Goal: Information Seeking & Learning: Learn about a topic

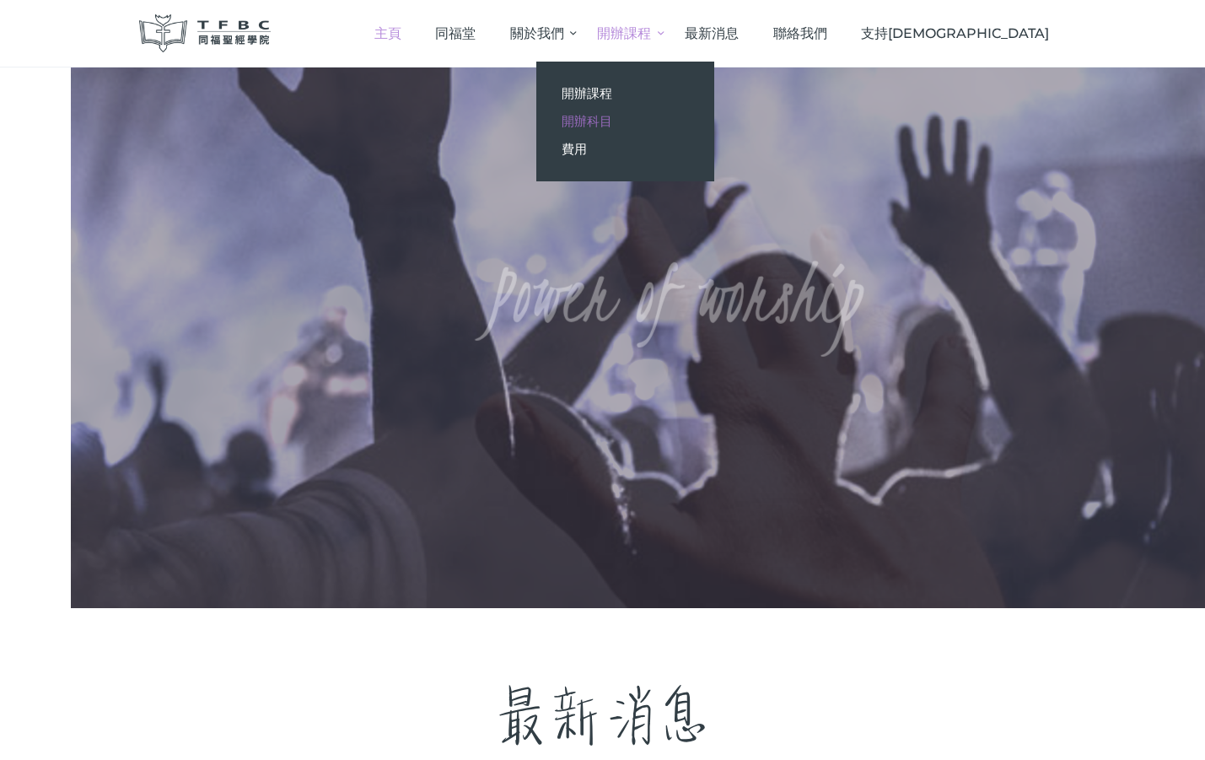
click at [612, 121] on span "開辦科目" at bounding box center [587, 121] width 51 height 16
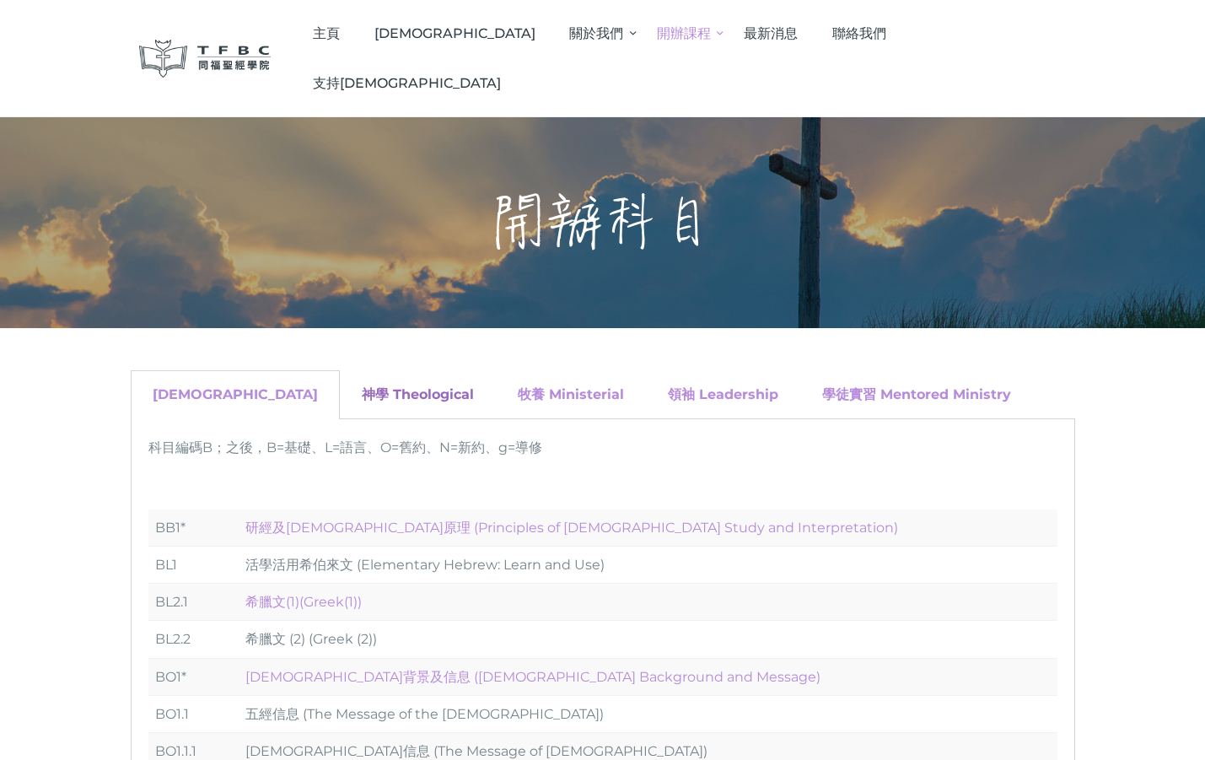
click at [362, 386] on link "神學 Theological" at bounding box center [418, 394] width 112 height 16
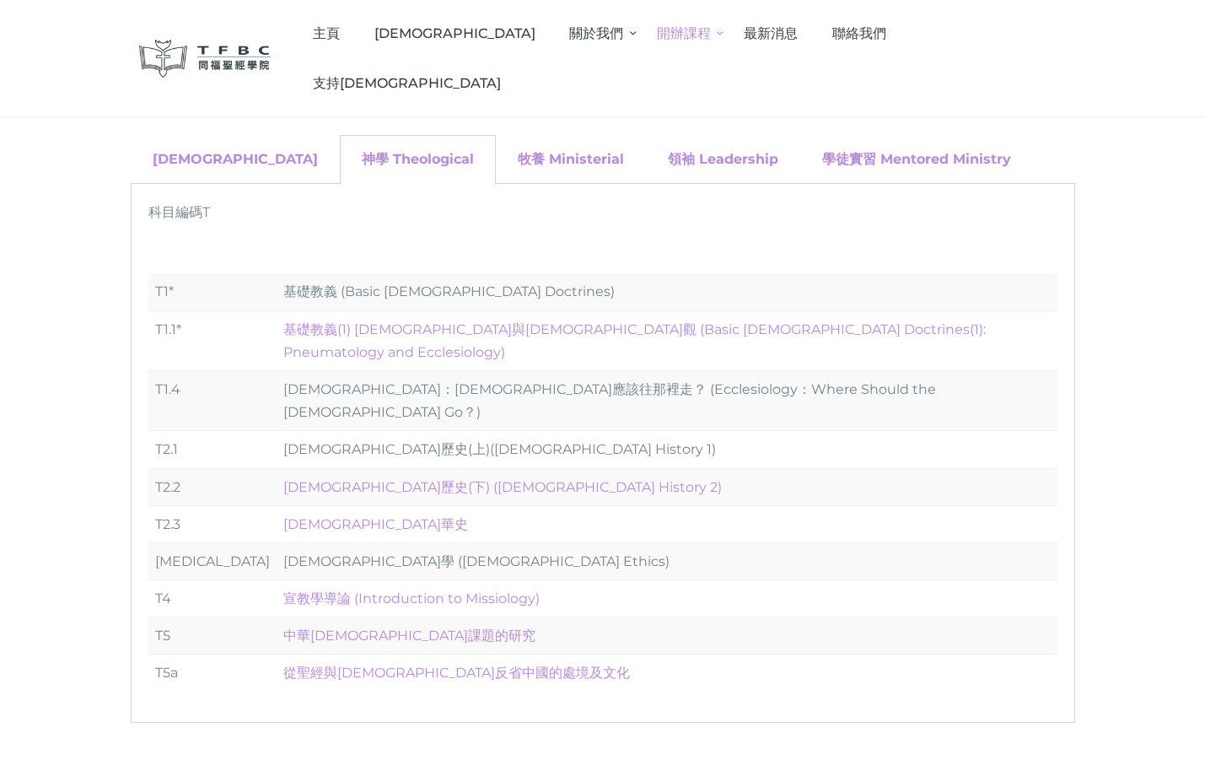
scroll to position [253, 0]
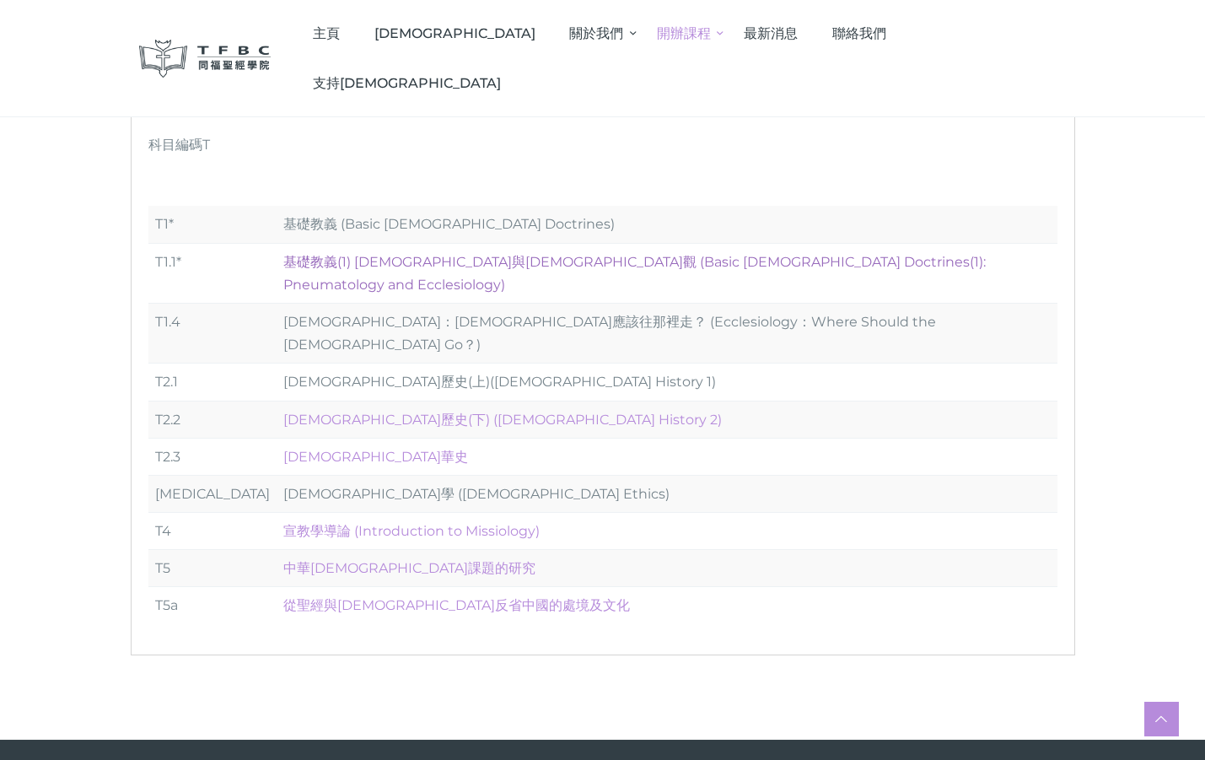
click at [361, 260] on link "基礎教義(1) 聖靈觀與教會觀 (Basic Christian Doctrines(1): Pneumatology and Ecclesiology)" at bounding box center [634, 273] width 703 height 39
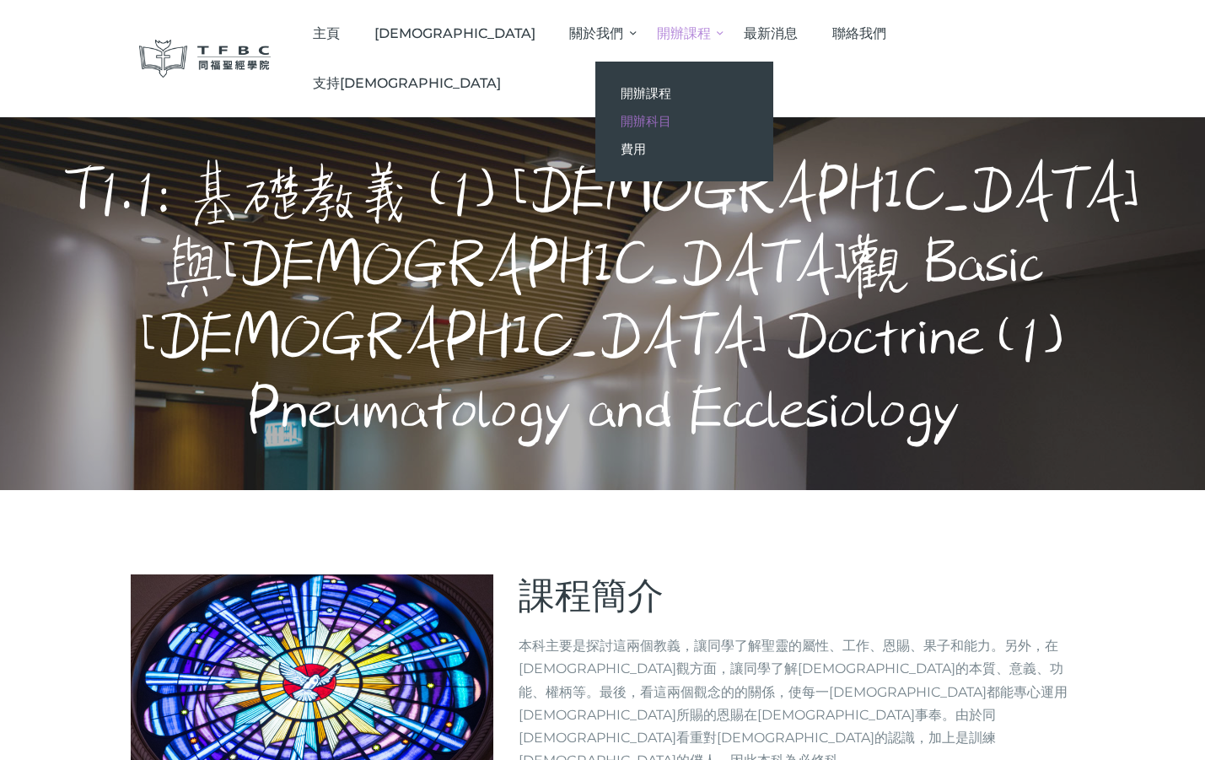
click at [672, 127] on span "開辦科目" at bounding box center [646, 121] width 51 height 16
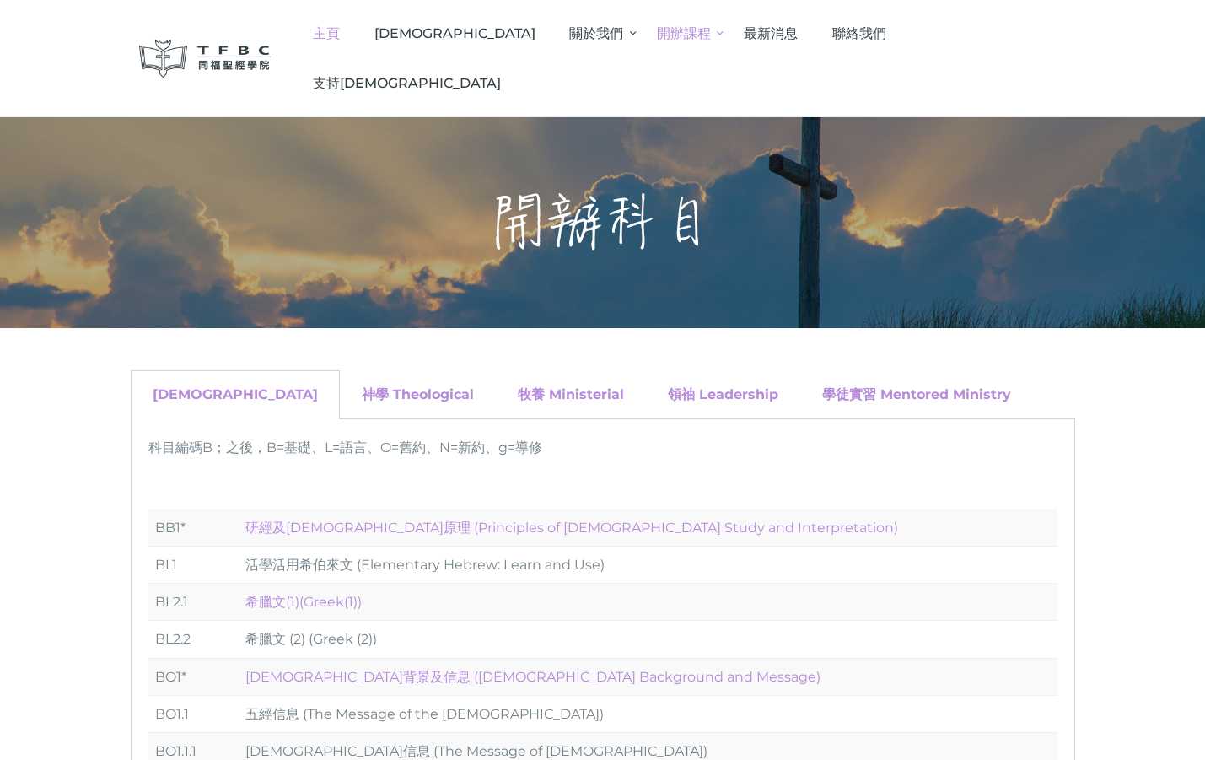
click at [340, 34] on span "主頁" at bounding box center [326, 33] width 27 height 16
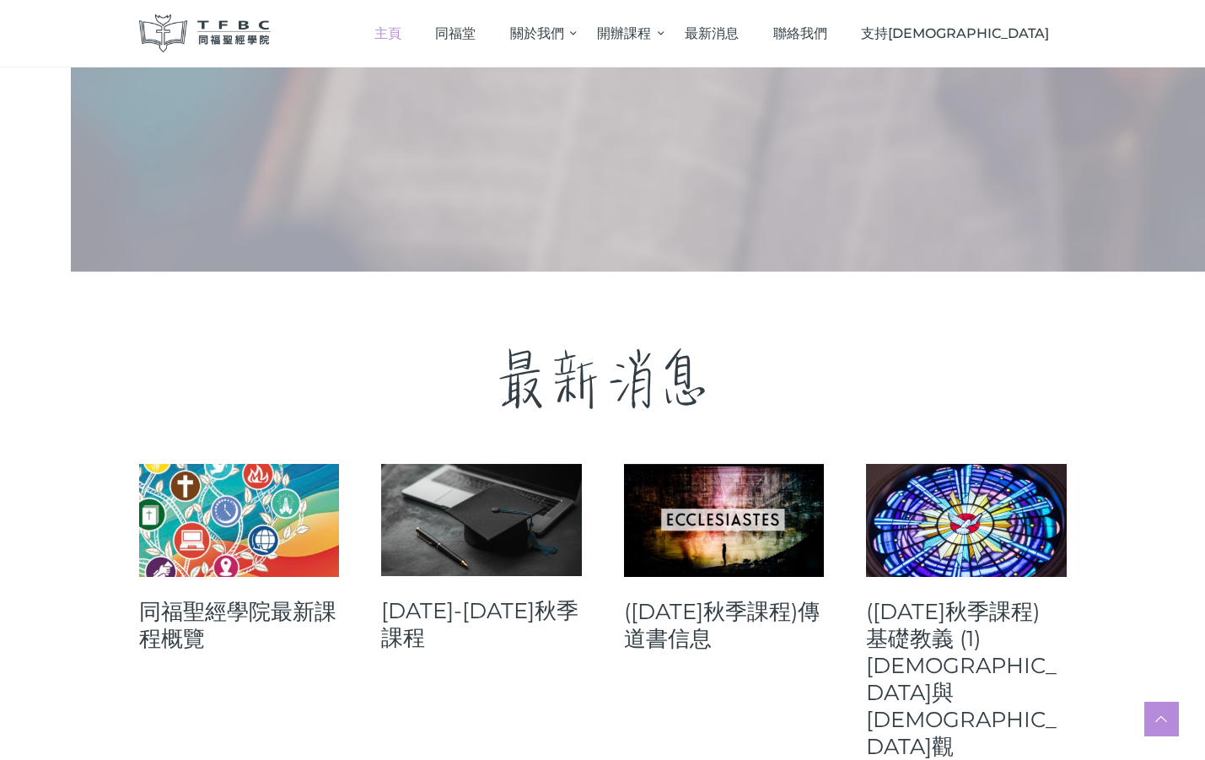
scroll to position [674, 0]
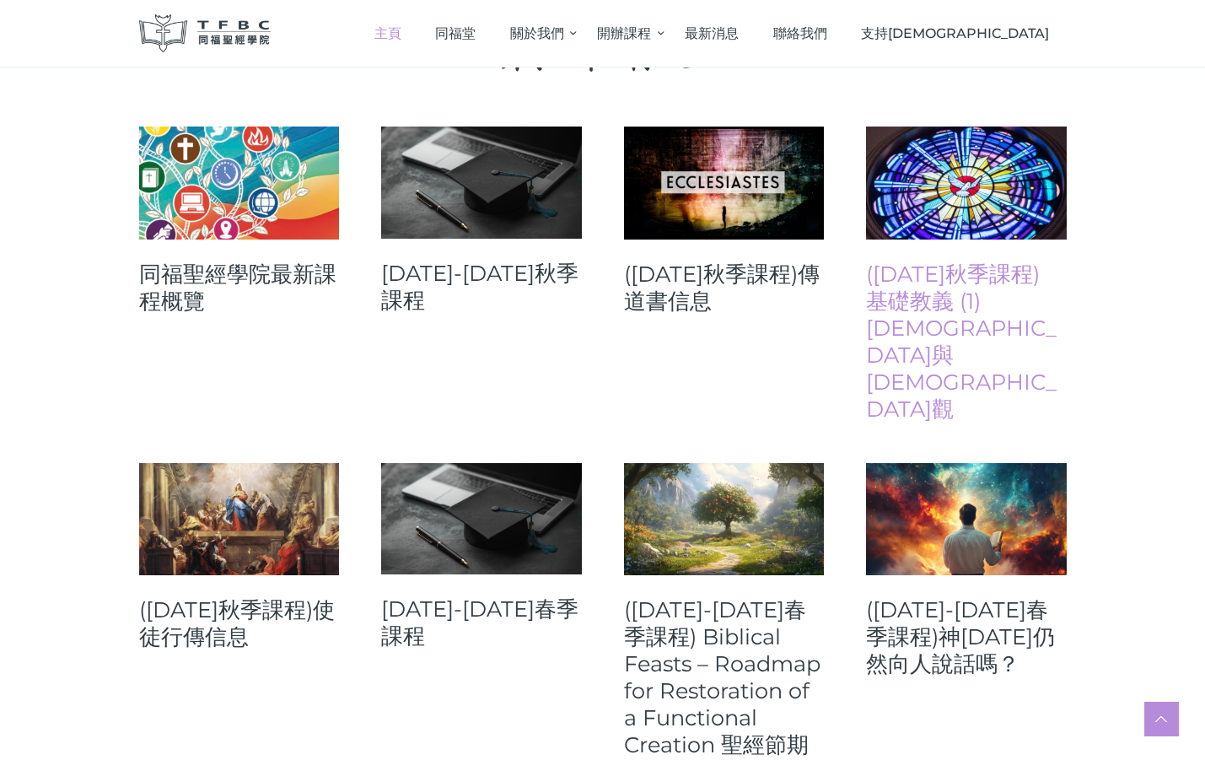
click at [993, 318] on link "([DATE]秋季課程) 基礎教義 (1) [DEMOGRAPHIC_DATA]與[DEMOGRAPHIC_DATA]觀" at bounding box center [966, 342] width 201 height 162
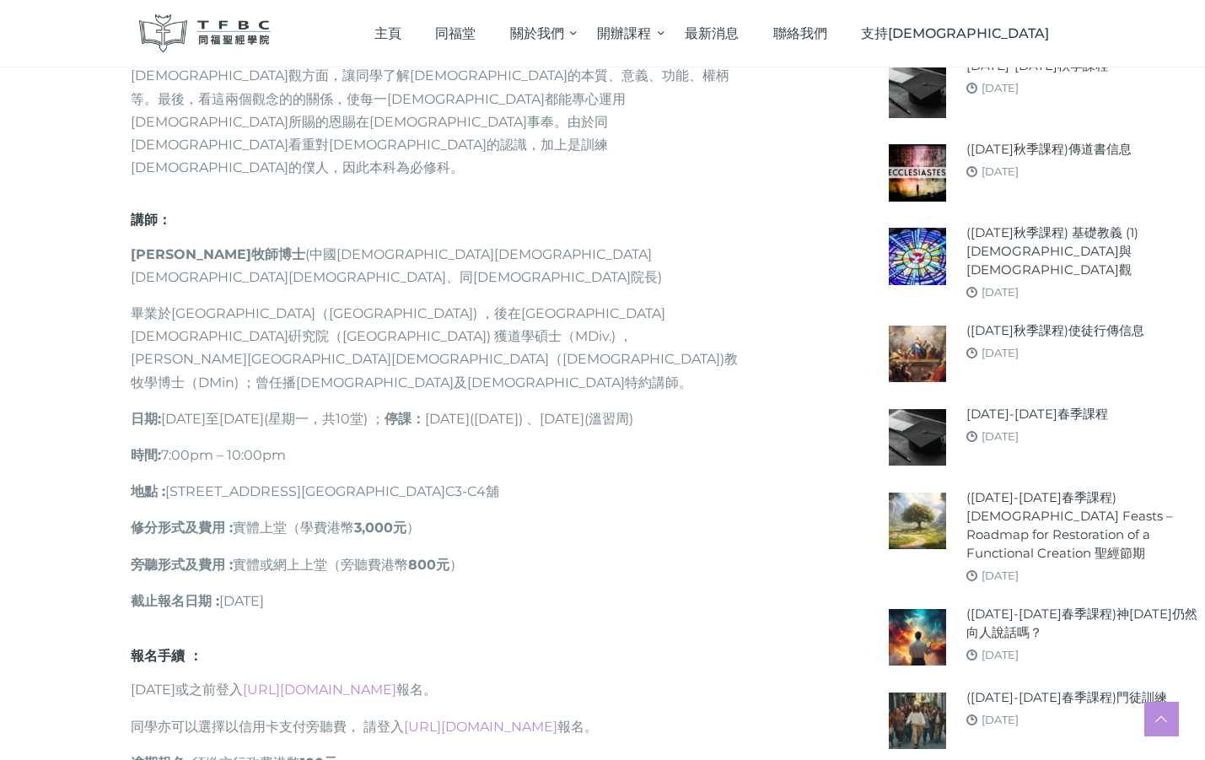
scroll to position [674, 0]
